Goal: Communication & Community: Share content

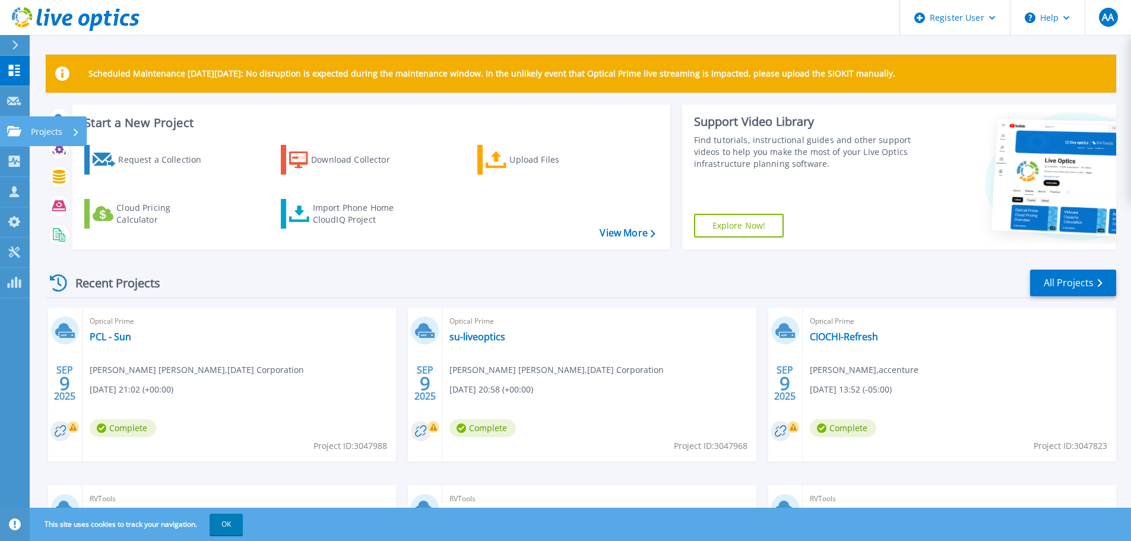
click at [7, 134] on icon at bounding box center [14, 131] width 14 height 10
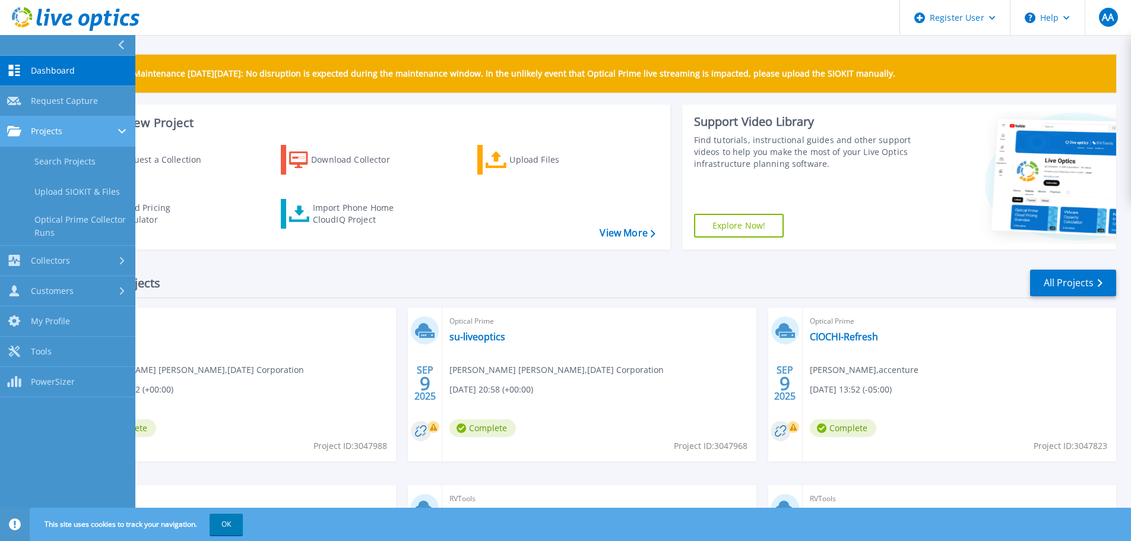
click at [58, 136] on span "Projects" at bounding box center [46, 131] width 31 height 11
click at [90, 129] on div "Projects" at bounding box center [67, 131] width 121 height 11
click at [76, 169] on link "Search Projects" at bounding box center [67, 162] width 135 height 30
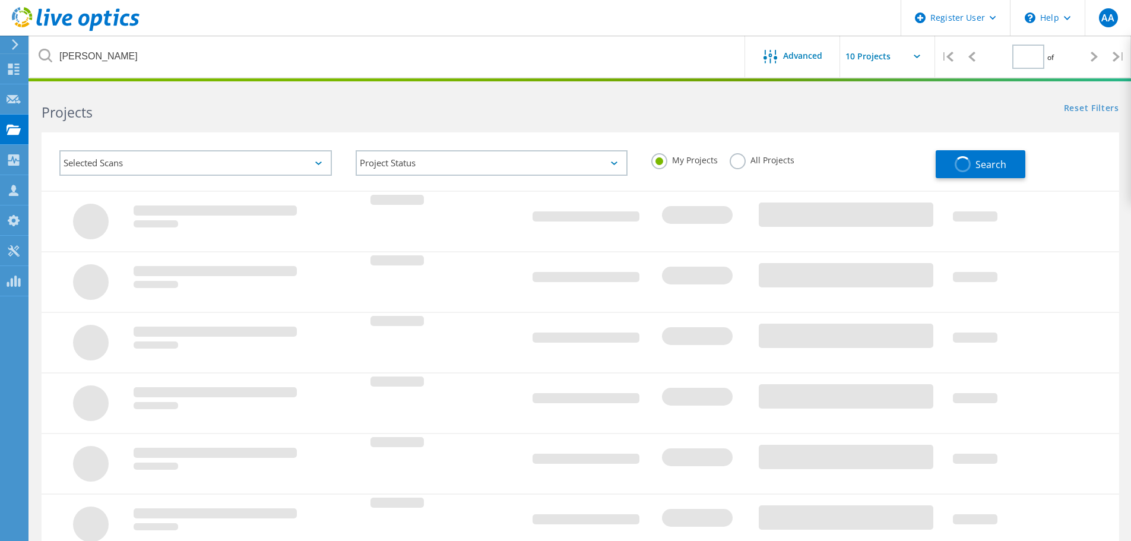
type input "2"
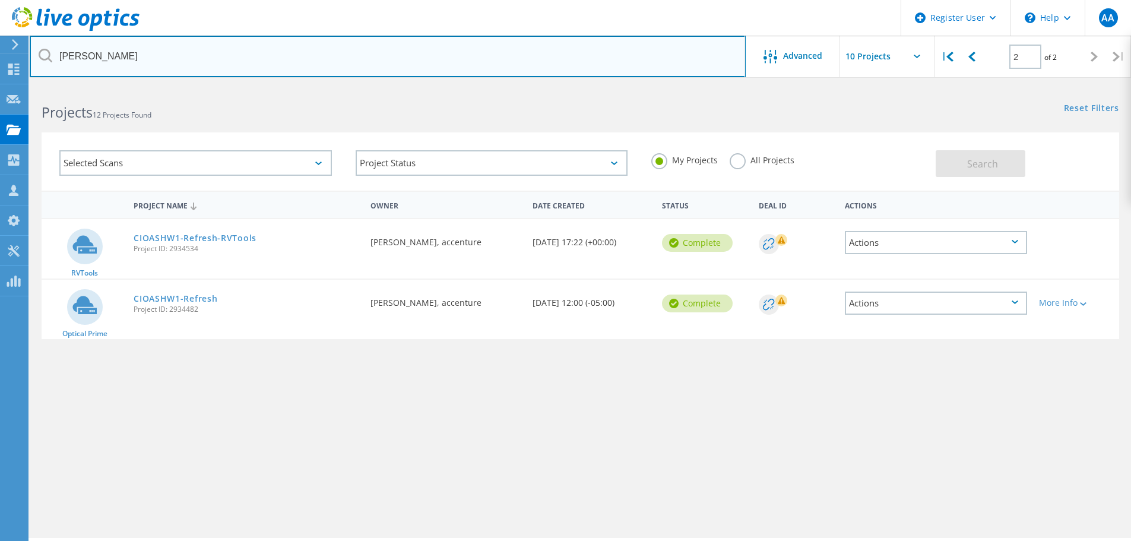
click at [178, 64] on input "tomczyk" at bounding box center [388, 57] width 716 height 42
type input "a"
type input "r"
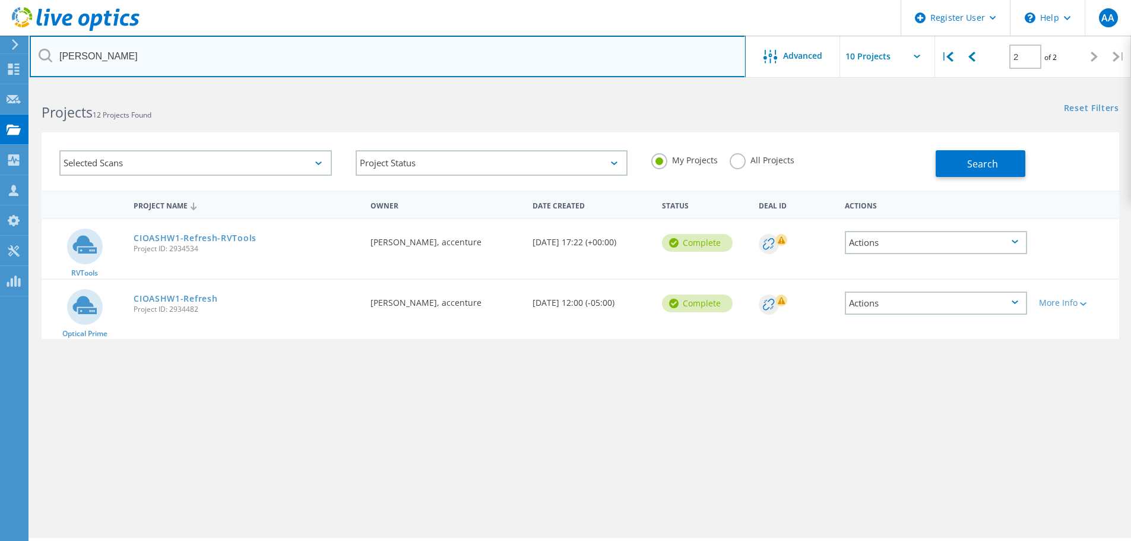
type input "srikant"
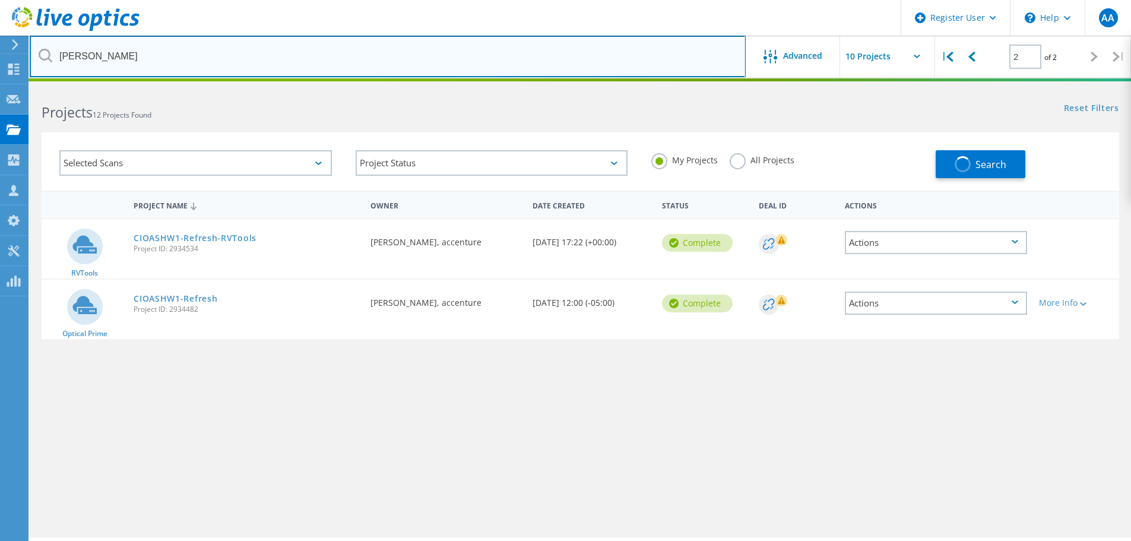
type input "1"
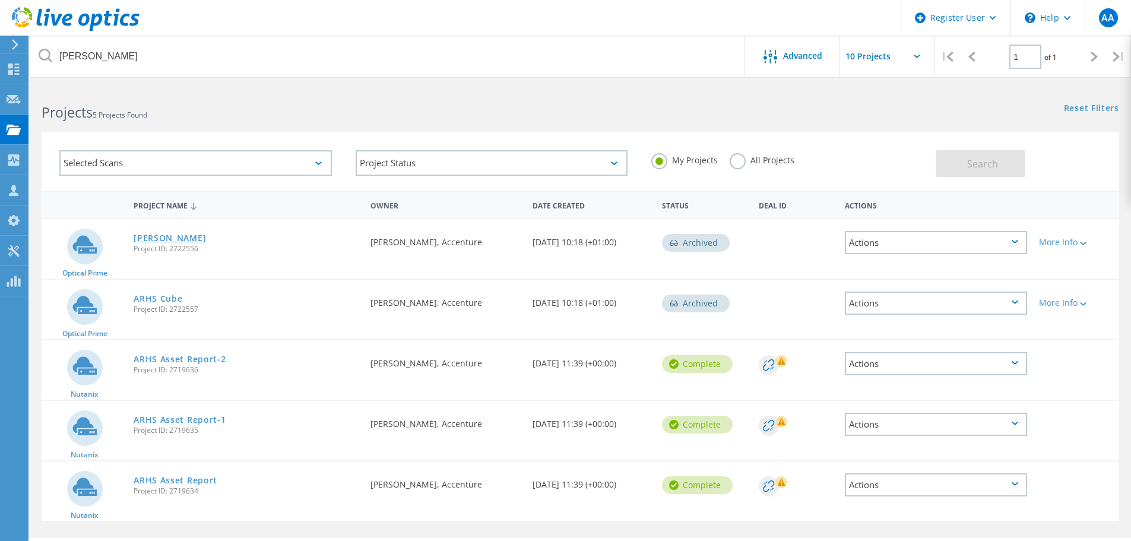
click at [186, 238] on link "ARHS HASSAN" at bounding box center [170, 238] width 72 height 8
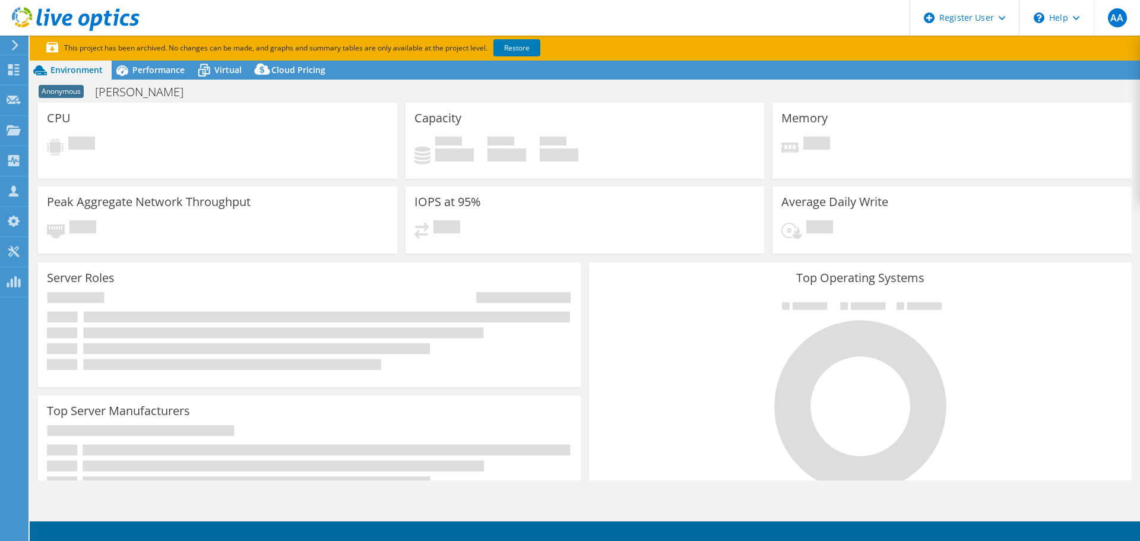
select select "USD"
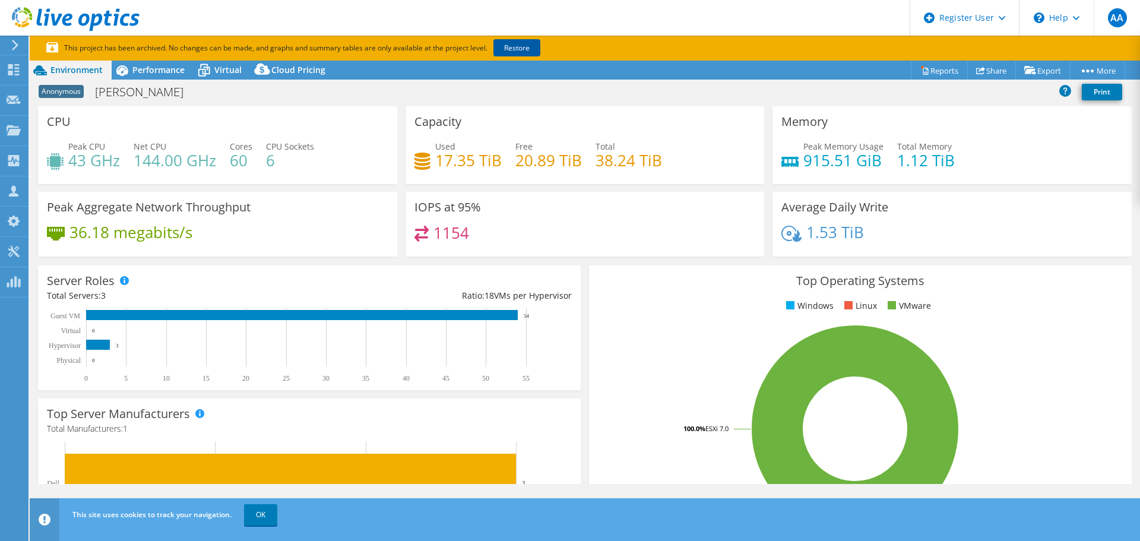
click at [534, 52] on link "Restore" at bounding box center [517, 47] width 47 height 17
click at [992, 66] on link "Share" at bounding box center [991, 70] width 49 height 18
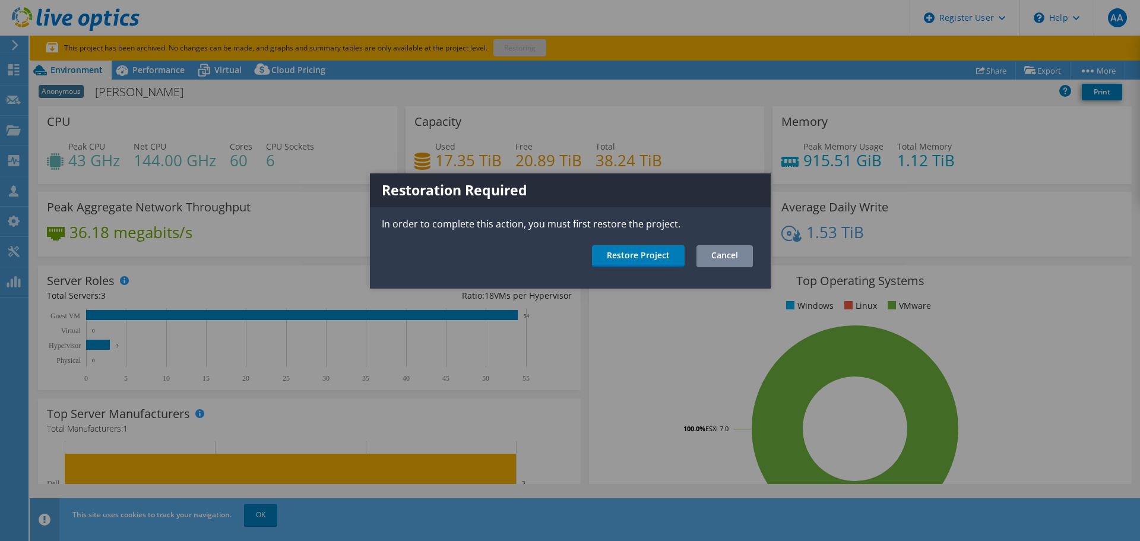
click at [733, 255] on link "Cancel" at bounding box center [725, 256] width 56 height 22
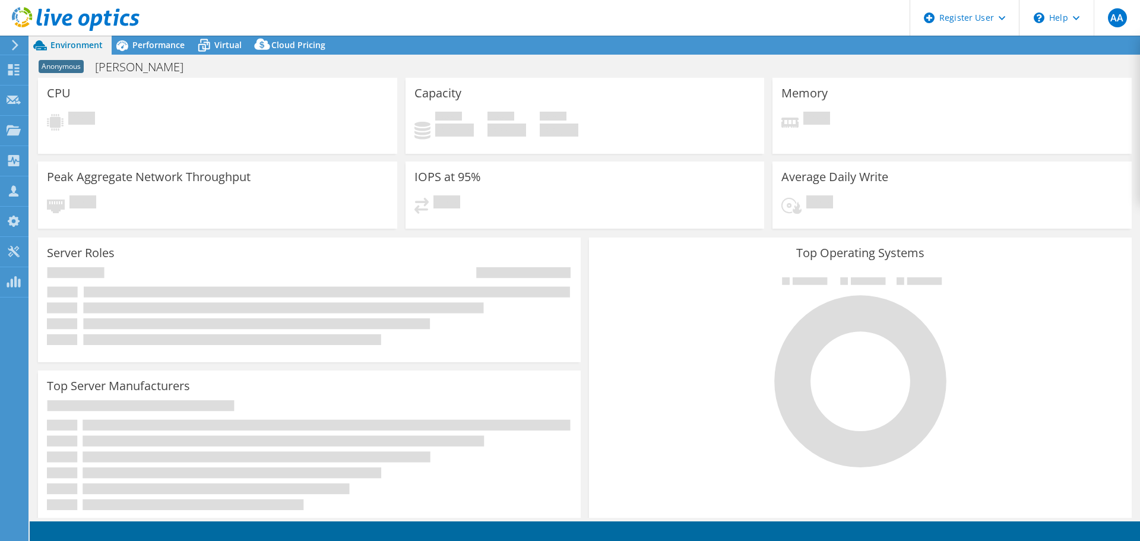
select select "USD"
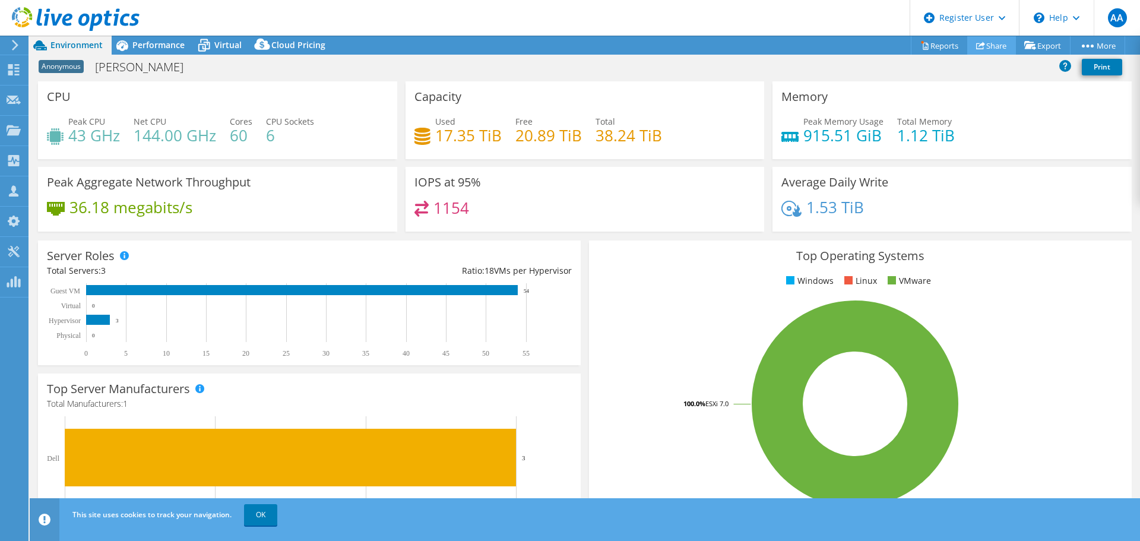
click at [982, 48] on link "Share" at bounding box center [991, 45] width 49 height 18
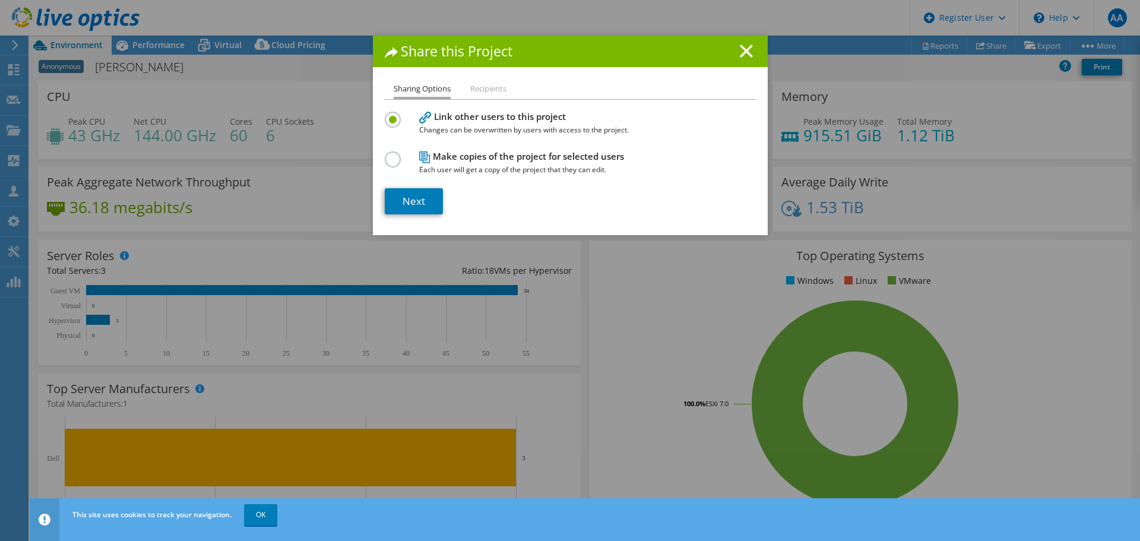
click at [492, 163] on span "Each user will get a copy of the project that they can edit." at bounding box center [567, 169] width 297 height 13
click at [390, 154] on label at bounding box center [395, 152] width 21 height 3
click at [0, 0] on input "radio" at bounding box center [0, 0] width 0 height 0
click at [412, 195] on link "Next" at bounding box center [414, 201] width 58 height 26
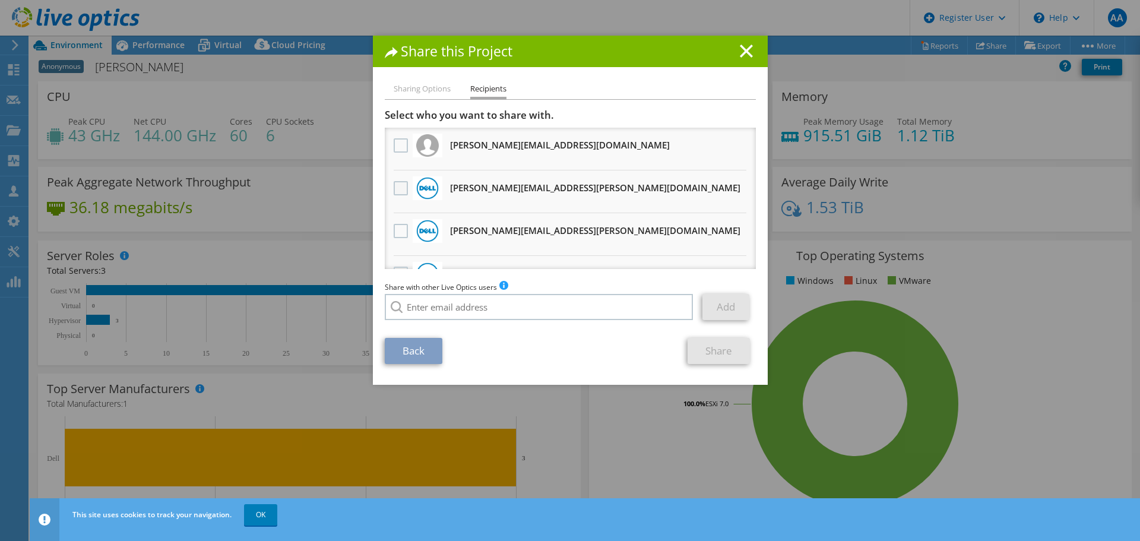
click at [394, 187] on label at bounding box center [402, 188] width 17 height 14
click at [0, 0] on input "checkbox" at bounding box center [0, 0] width 0 height 0
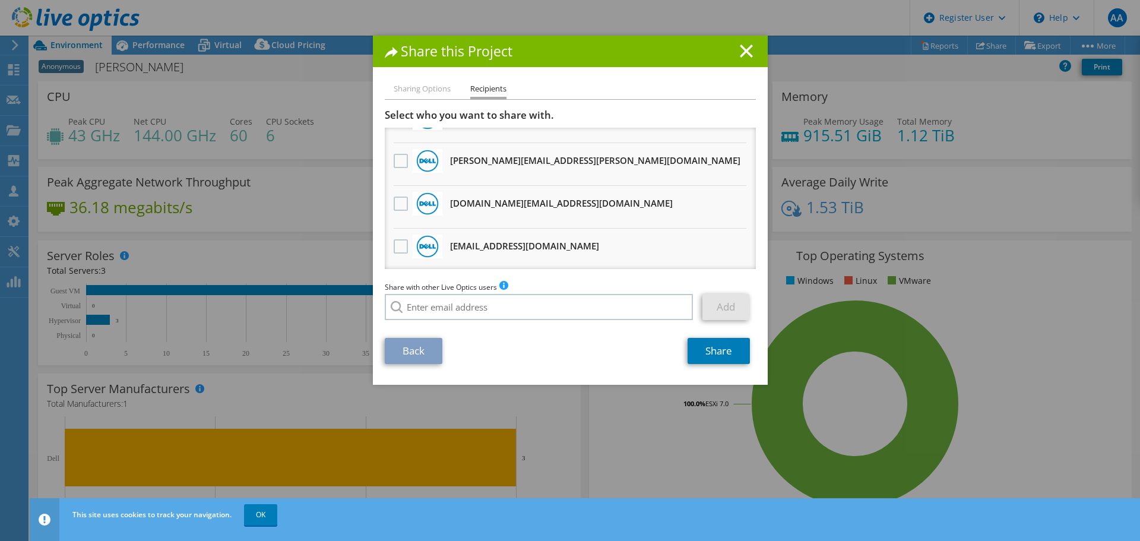
scroll to position [114, 0]
click at [396, 202] on label at bounding box center [402, 202] width 17 height 14
click at [0, 0] on input "checkbox" at bounding box center [0, 0] width 0 height 0
click at [695, 342] on link "Share" at bounding box center [719, 351] width 62 height 26
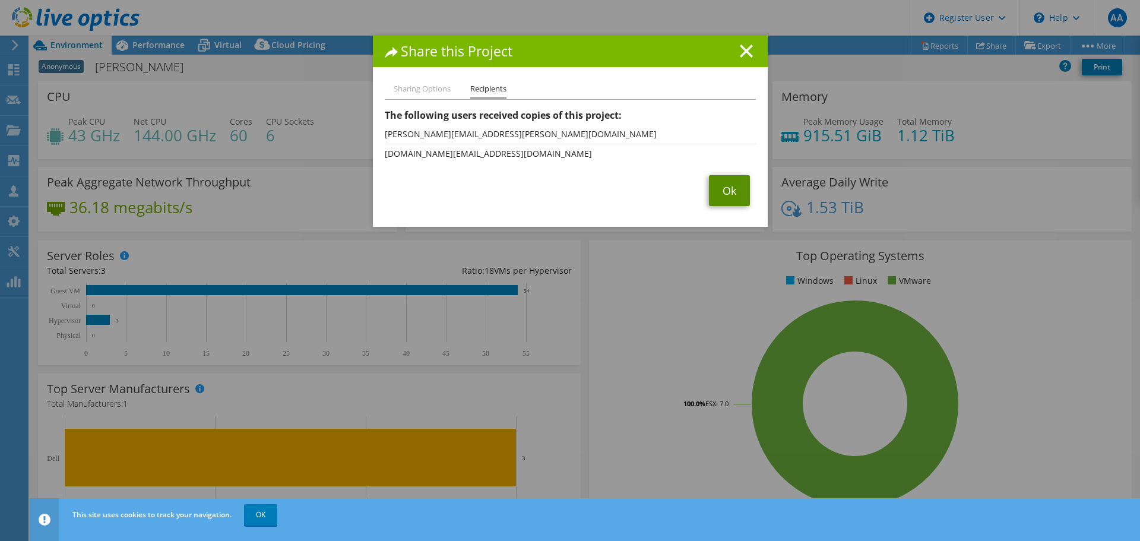
click at [735, 198] on link "Ok" at bounding box center [729, 190] width 41 height 31
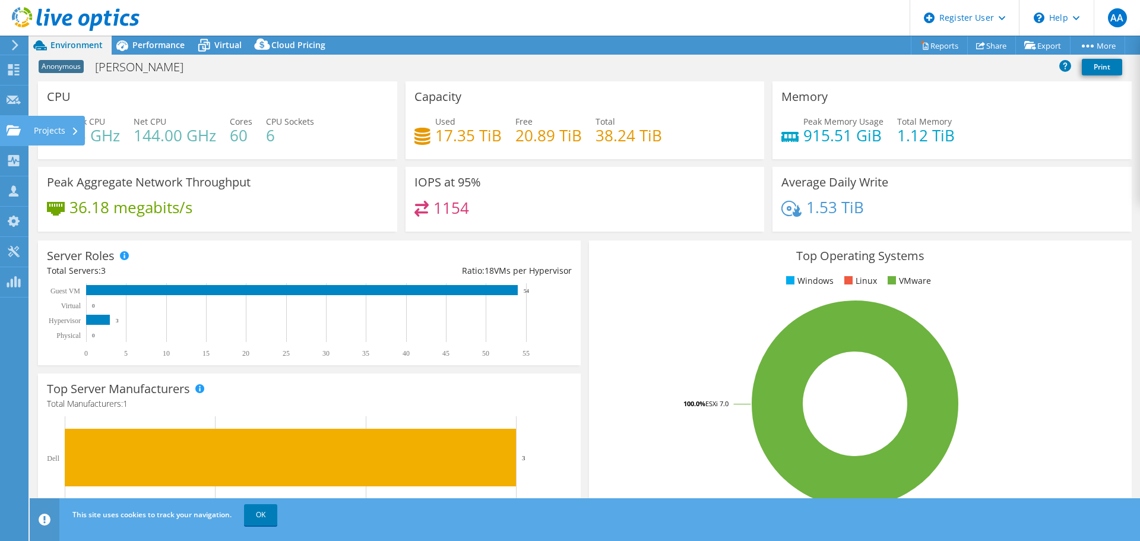
click at [17, 125] on icon at bounding box center [14, 130] width 14 height 11
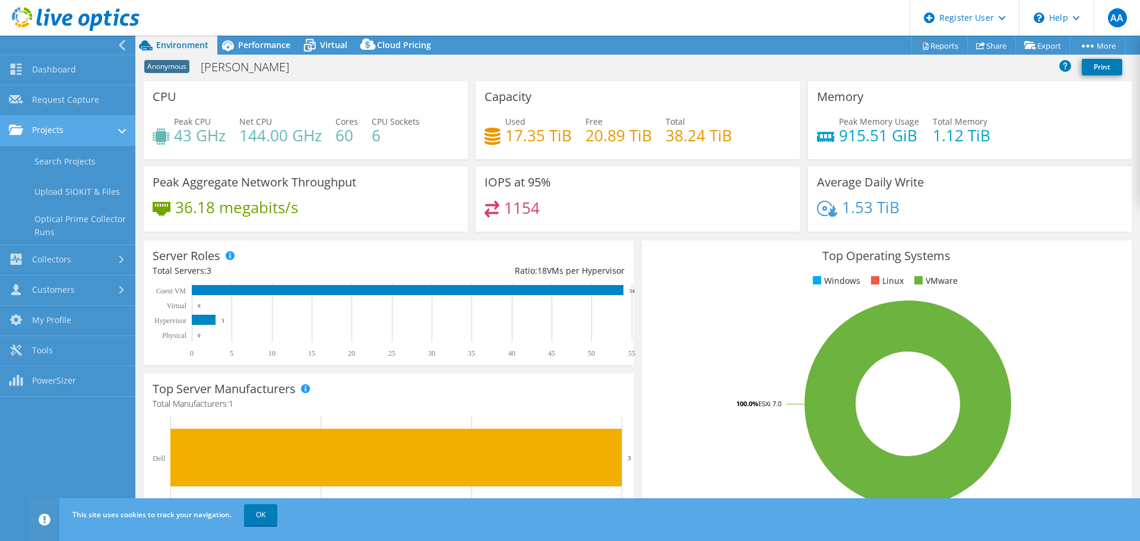
click at [61, 132] on link "Projects" at bounding box center [67, 131] width 135 height 30
click at [75, 159] on link "Search Projects" at bounding box center [67, 161] width 135 height 30
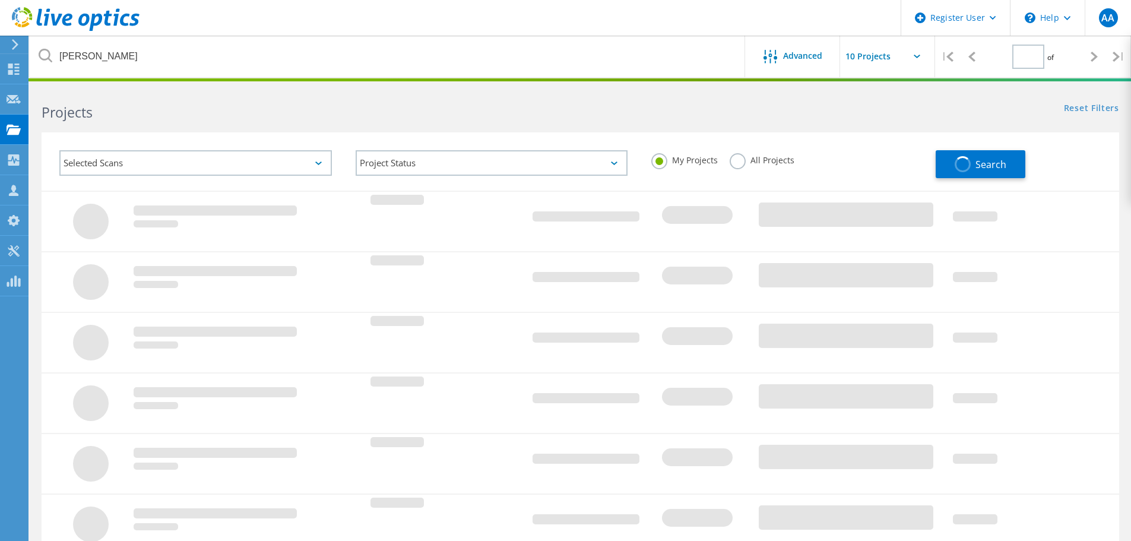
type input "1"
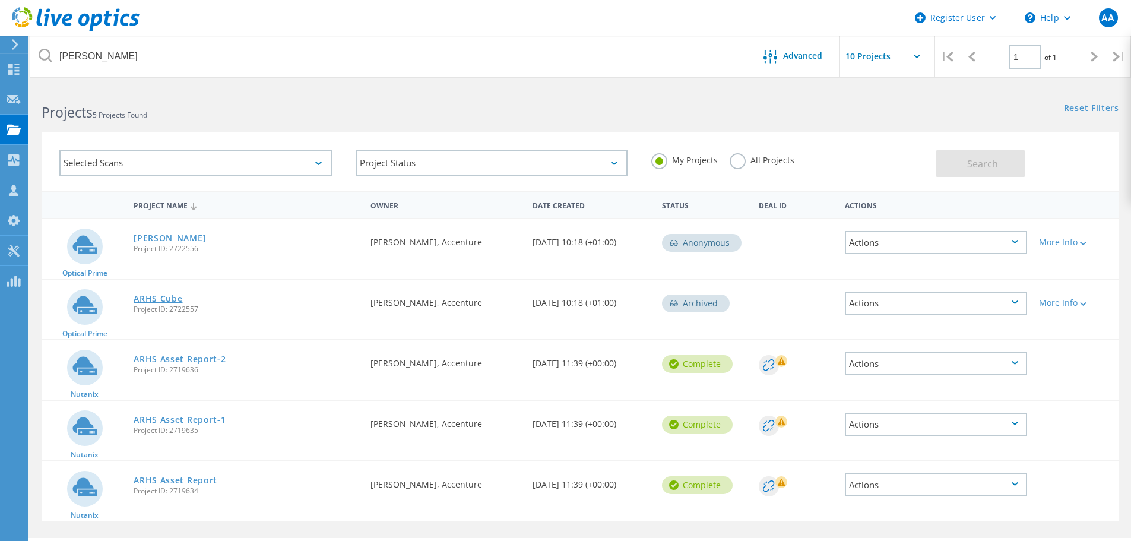
click at [152, 299] on link "ARHS Cube" at bounding box center [158, 299] width 49 height 8
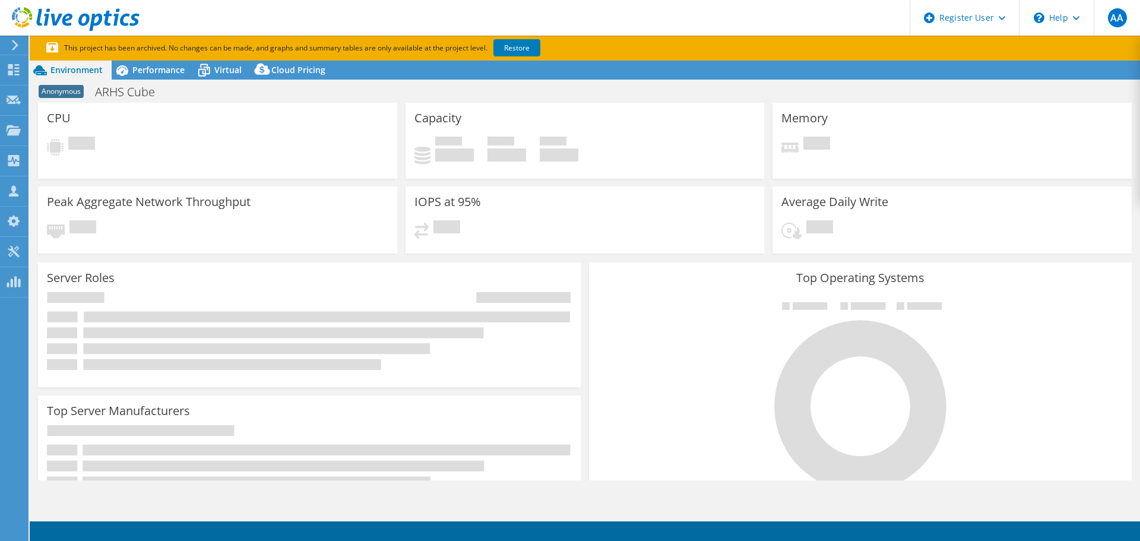
select select "USD"
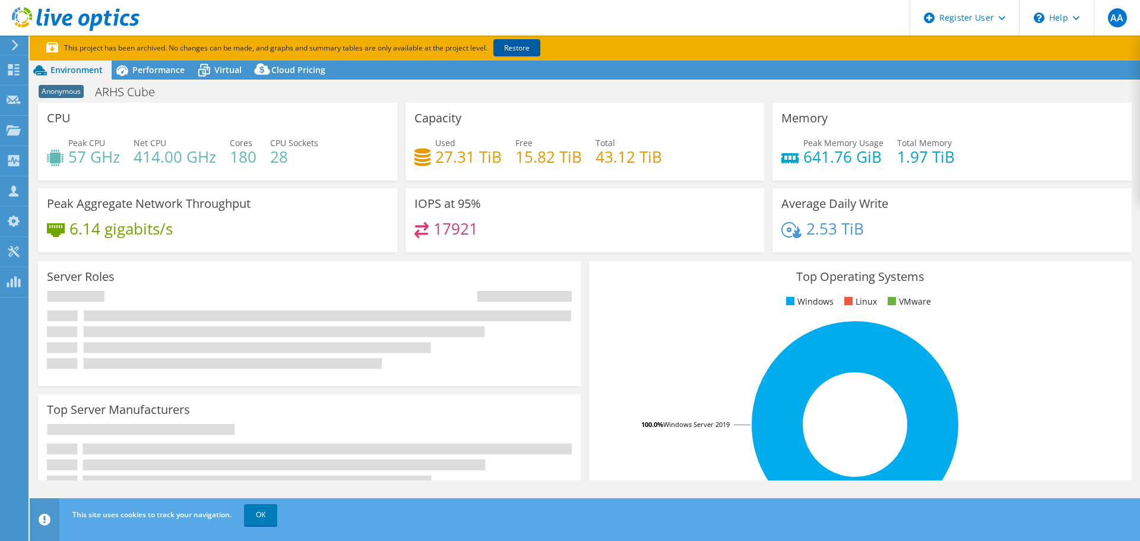
click at [507, 43] on link "Restore" at bounding box center [517, 47] width 47 height 17
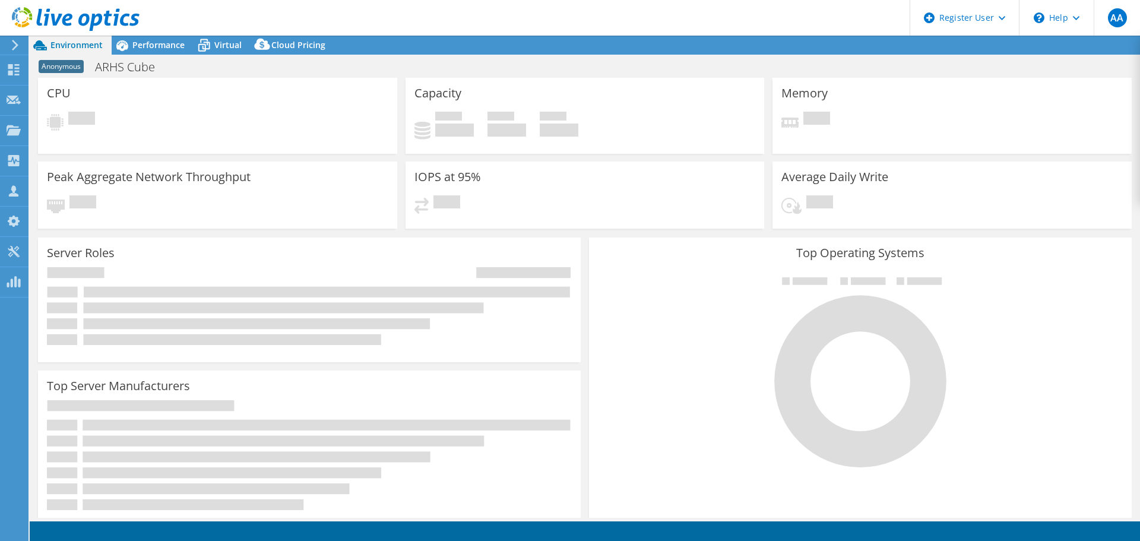
select select "USD"
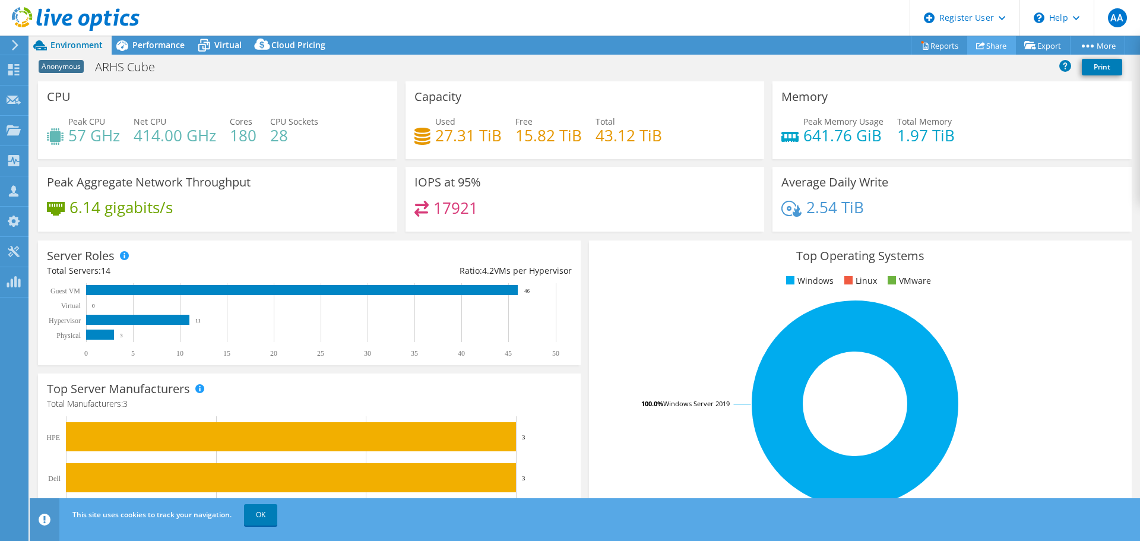
click at [991, 51] on link "Share" at bounding box center [991, 45] width 49 height 18
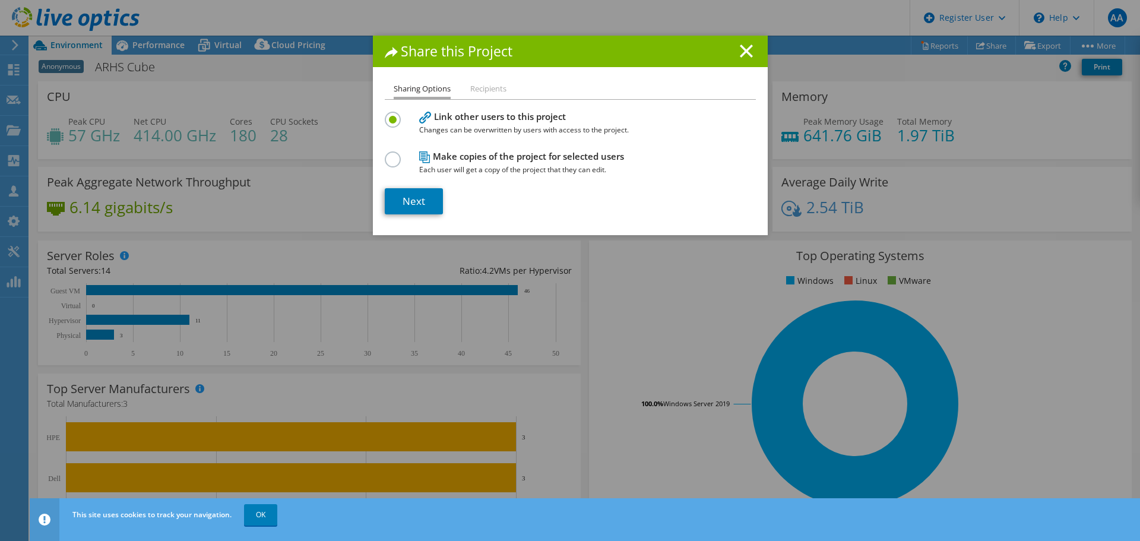
click at [391, 154] on label at bounding box center [395, 152] width 21 height 3
click at [0, 0] on input "radio" at bounding box center [0, 0] width 0 height 0
click at [407, 199] on link "Next" at bounding box center [414, 201] width 58 height 26
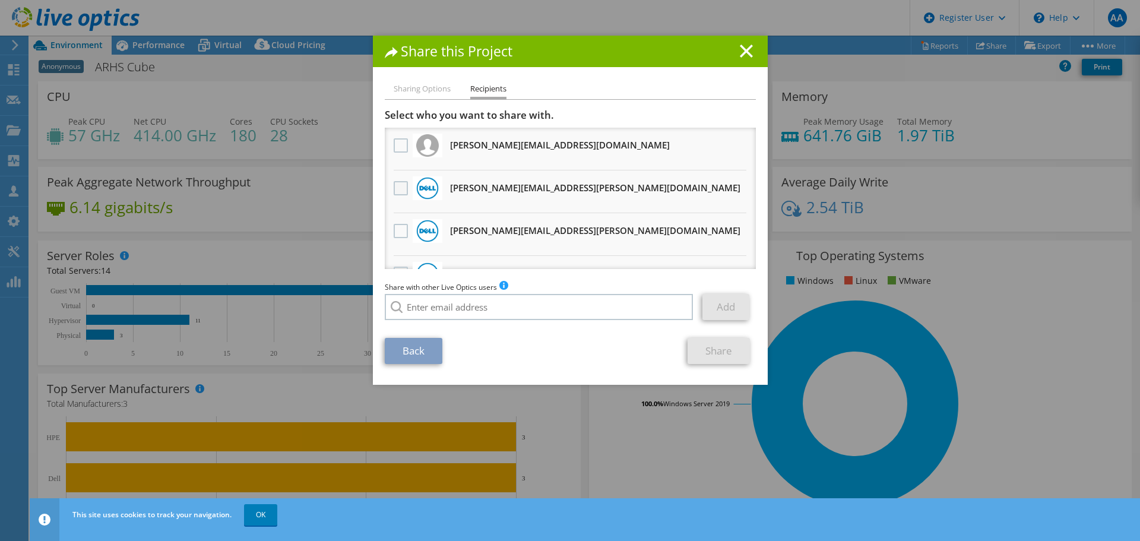
click at [394, 192] on label at bounding box center [402, 188] width 17 height 14
click at [0, 0] on input "checkbox" at bounding box center [0, 0] width 0 height 0
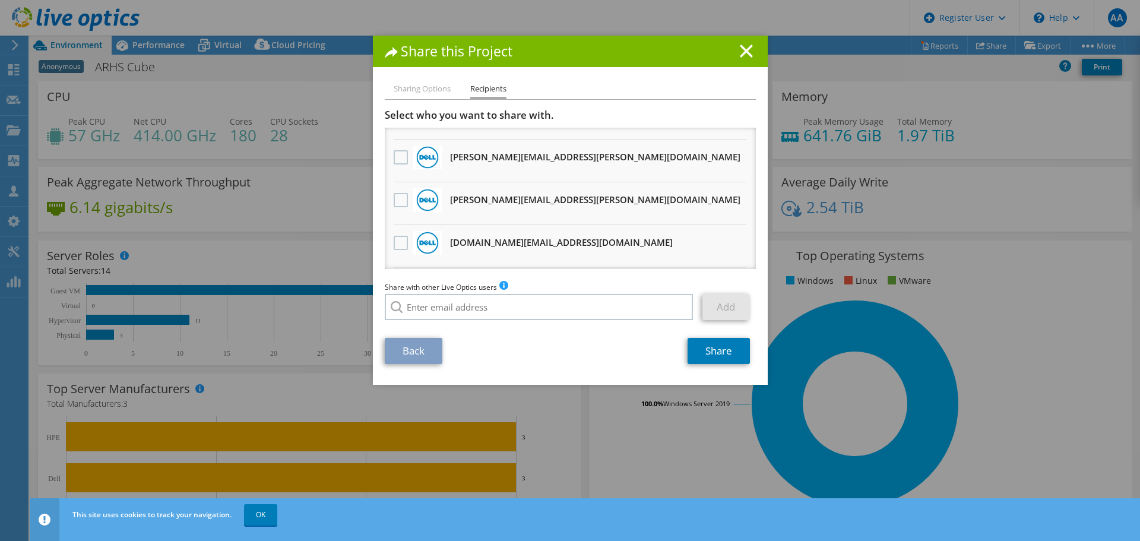
scroll to position [81, 0]
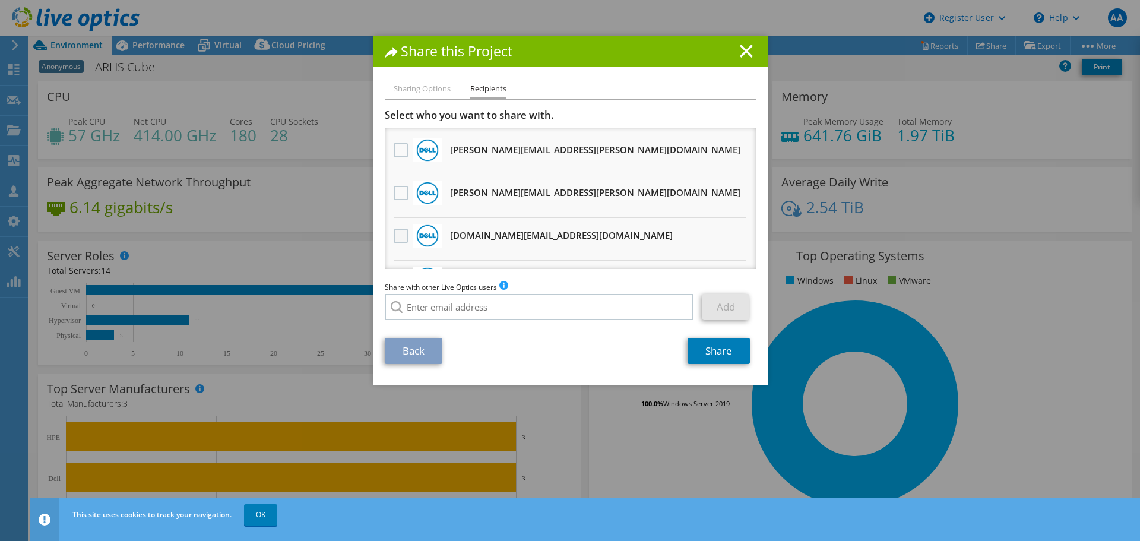
click at [400, 240] on label at bounding box center [402, 236] width 17 height 14
click at [0, 0] on input "checkbox" at bounding box center [0, 0] width 0 height 0
click at [692, 347] on link "Share" at bounding box center [719, 351] width 62 height 26
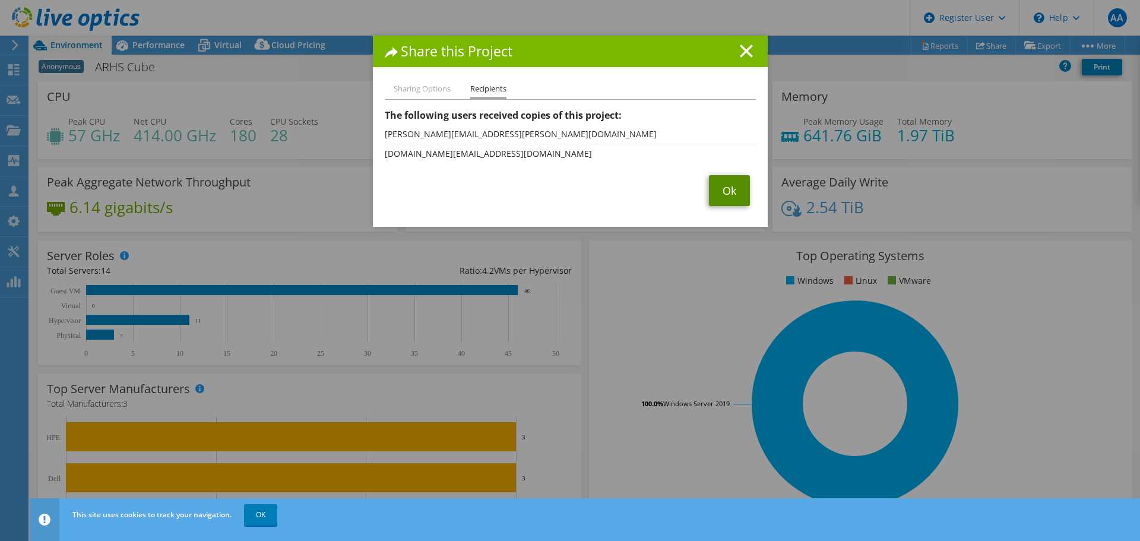
click at [720, 191] on link "Ok" at bounding box center [729, 190] width 41 height 31
